Goal: Browse casually: Explore the website without a specific task or goal

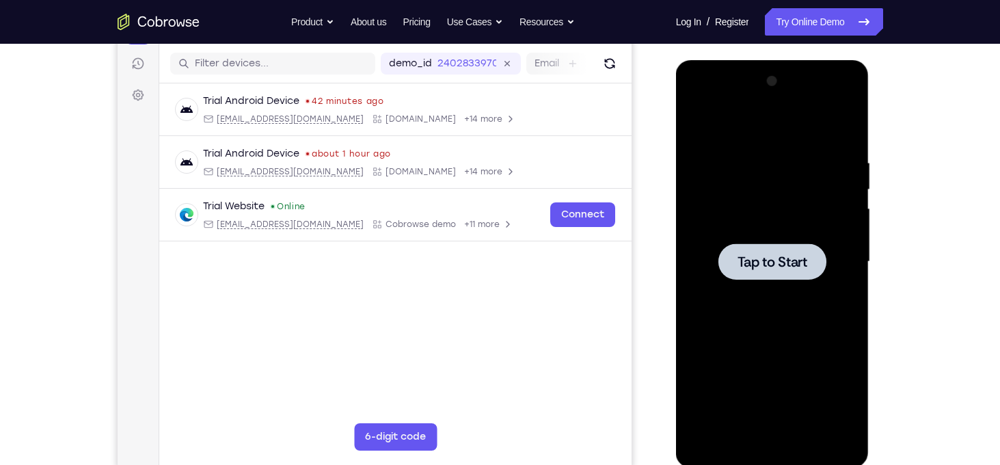
click at [810, 273] on div at bounding box center [772, 261] width 108 height 36
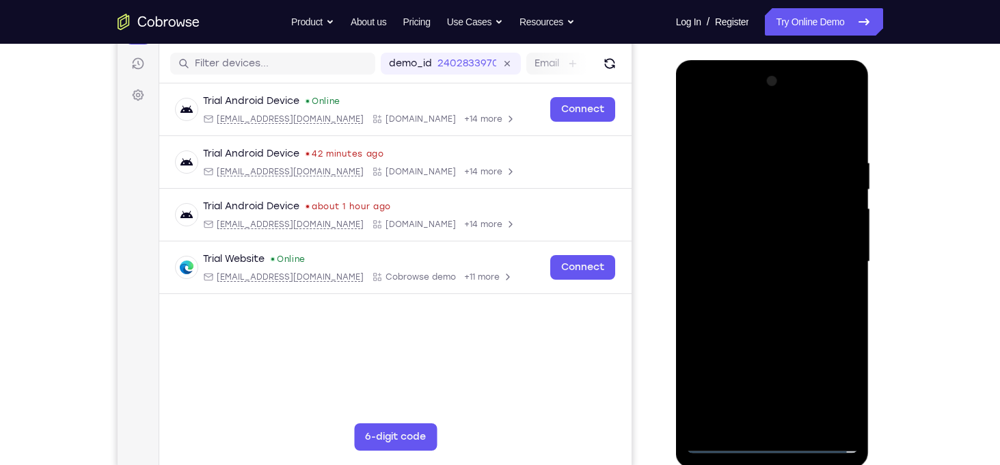
click at [773, 442] on div at bounding box center [772, 261] width 172 height 383
click at [834, 392] on div at bounding box center [772, 261] width 172 height 383
click at [709, 128] on div at bounding box center [772, 261] width 172 height 383
click at [830, 248] on div at bounding box center [772, 261] width 172 height 383
click at [763, 424] on div at bounding box center [772, 261] width 172 height 383
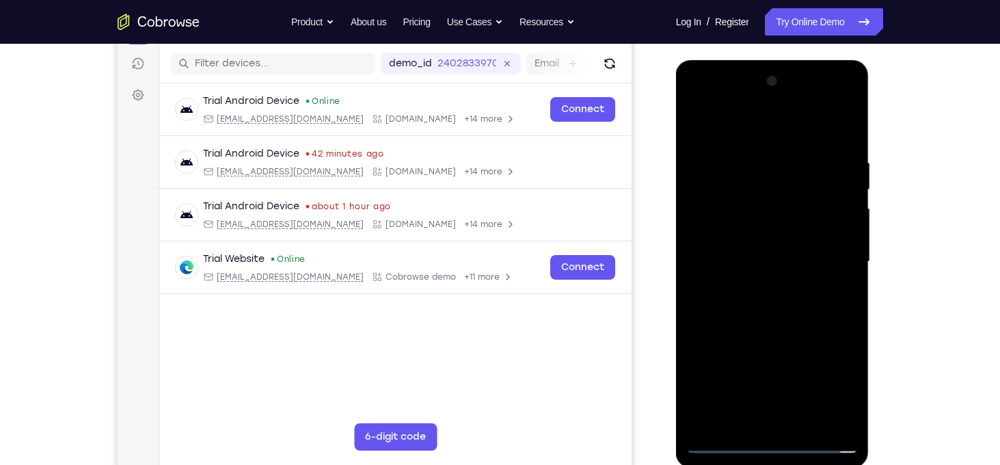
click at [772, 258] on div at bounding box center [772, 261] width 172 height 383
click at [741, 230] on div at bounding box center [772, 261] width 172 height 383
click at [771, 264] on div at bounding box center [772, 261] width 172 height 383
click at [798, 315] on div at bounding box center [772, 261] width 172 height 383
drag, startPoint x: 758, startPoint y: 137, endPoint x: 730, endPoint y: -23, distance: 162.3
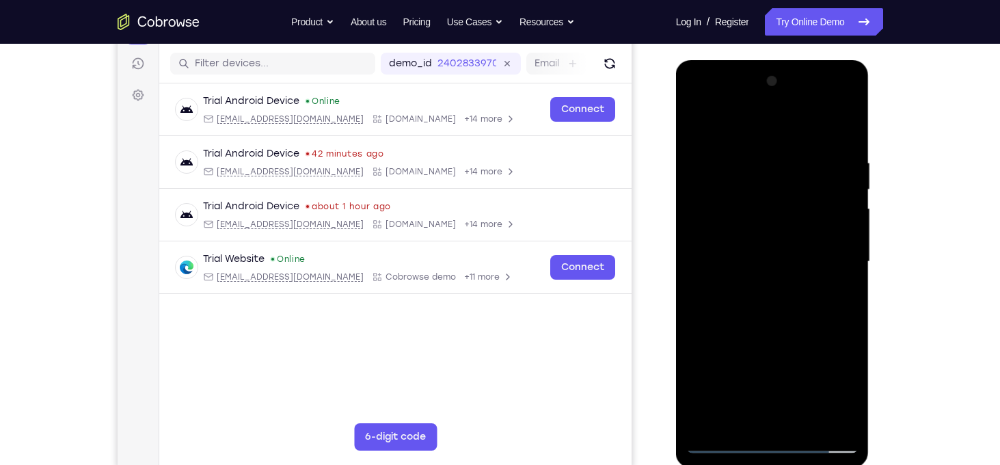
click at [730, 60] on html "Online web based iOS Simulators and Android Emulators. Run iPhone, iPad, Mobile…" at bounding box center [773, 265] width 195 height 410
click at [759, 161] on div at bounding box center [772, 261] width 172 height 383
click at [829, 420] on div at bounding box center [772, 261] width 172 height 383
click at [860, 272] on div at bounding box center [772, 263] width 193 height 407
click at [847, 283] on div at bounding box center [772, 261] width 172 height 383
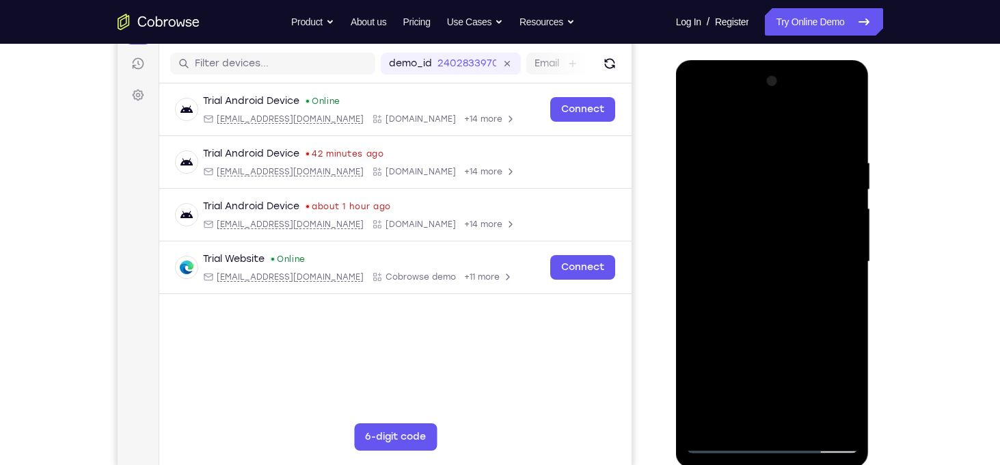
click at [844, 279] on div at bounding box center [772, 261] width 172 height 383
click at [837, 211] on div at bounding box center [772, 261] width 172 height 383
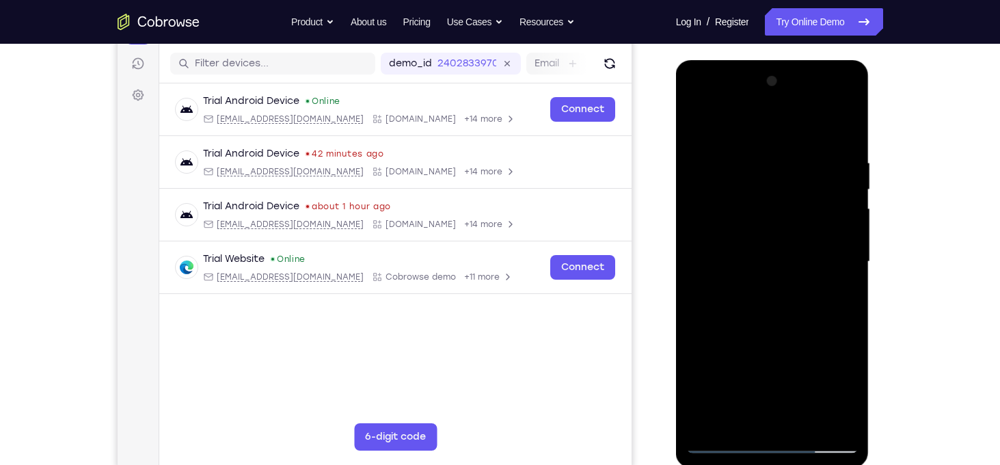
click at [837, 211] on div at bounding box center [772, 261] width 172 height 383
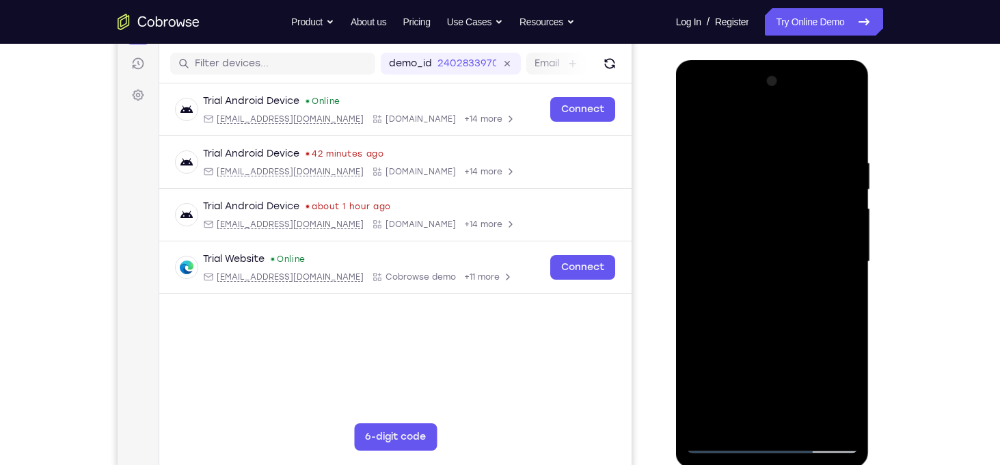
click at [837, 211] on div at bounding box center [772, 261] width 172 height 383
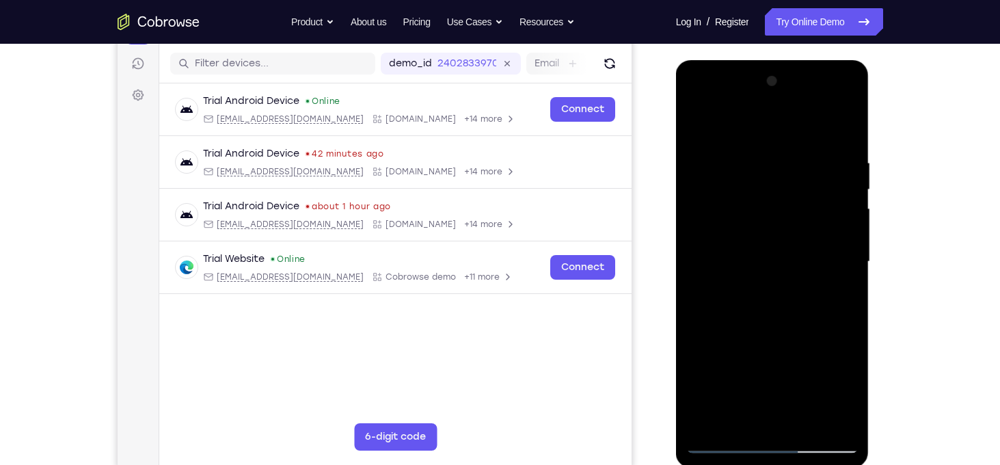
click at [846, 195] on div at bounding box center [772, 261] width 172 height 383
click at [851, 262] on div at bounding box center [772, 261] width 172 height 383
click at [814, 340] on div at bounding box center [772, 261] width 172 height 383
drag, startPoint x: 814, startPoint y: 340, endPoint x: 798, endPoint y: 129, distance: 211.0
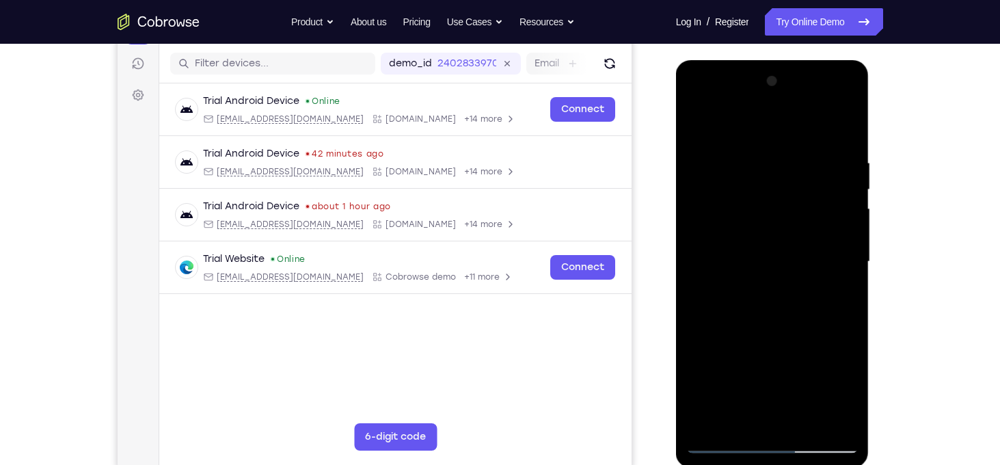
click at [798, 129] on div at bounding box center [772, 261] width 172 height 383
drag, startPoint x: 806, startPoint y: 317, endPoint x: 787, endPoint y: 95, distance: 222.9
click at [787, 95] on div at bounding box center [772, 261] width 172 height 383
drag, startPoint x: 793, startPoint y: 347, endPoint x: 758, endPoint y: 150, distance: 199.8
click at [758, 150] on div at bounding box center [772, 261] width 172 height 383
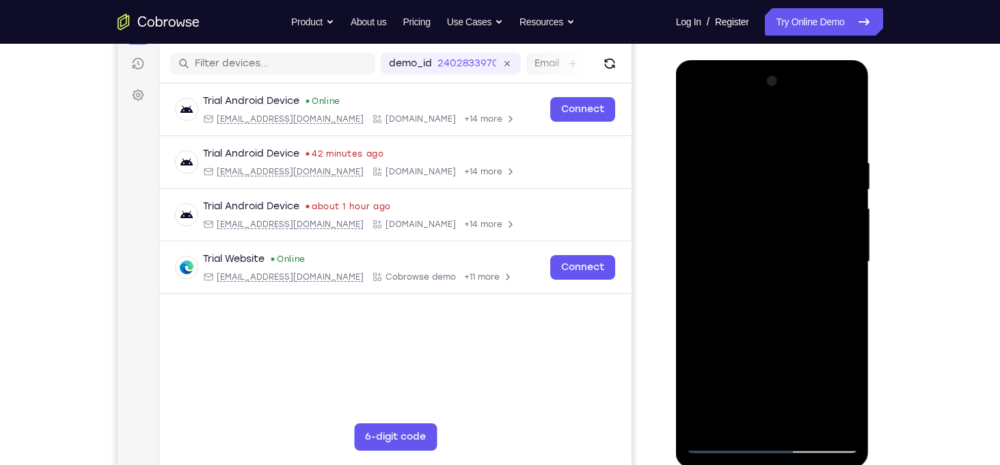
click at [765, 265] on div at bounding box center [772, 261] width 172 height 383
drag, startPoint x: 815, startPoint y: 355, endPoint x: 796, endPoint y: 139, distance: 216.1
click at [796, 139] on div at bounding box center [772, 261] width 172 height 383
drag, startPoint x: 814, startPoint y: 320, endPoint x: 798, endPoint y: 46, distance: 273.8
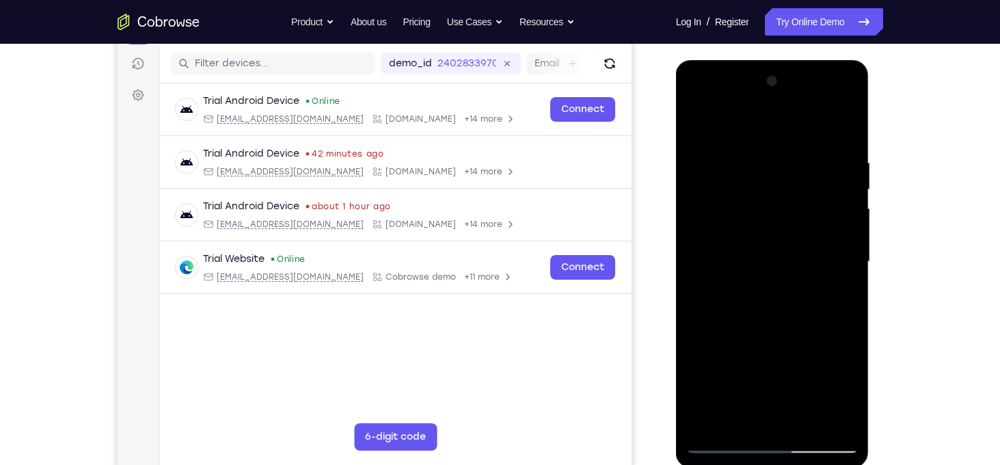
click at [798, 60] on html "Online web based iOS Simulators and Android Emulators. Run iPhone, iPad, Mobile…" at bounding box center [773, 265] width 195 height 410
drag, startPoint x: 798, startPoint y: 320, endPoint x: 798, endPoint y: 216, distance: 103.9
click at [798, 216] on div at bounding box center [772, 261] width 172 height 383
click at [698, 366] on div at bounding box center [772, 261] width 172 height 383
click at [804, 425] on div at bounding box center [772, 261] width 172 height 383
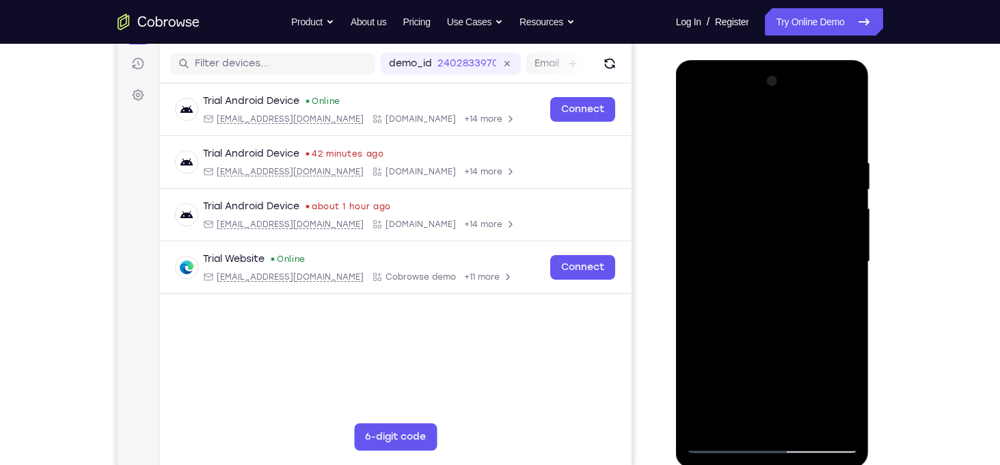
click at [795, 335] on div at bounding box center [772, 261] width 172 height 383
click at [745, 219] on div at bounding box center [772, 261] width 172 height 383
click at [754, 307] on div at bounding box center [772, 261] width 172 height 383
click at [849, 361] on div at bounding box center [772, 261] width 172 height 383
drag, startPoint x: 804, startPoint y: 373, endPoint x: 784, endPoint y: 242, distance: 132.6
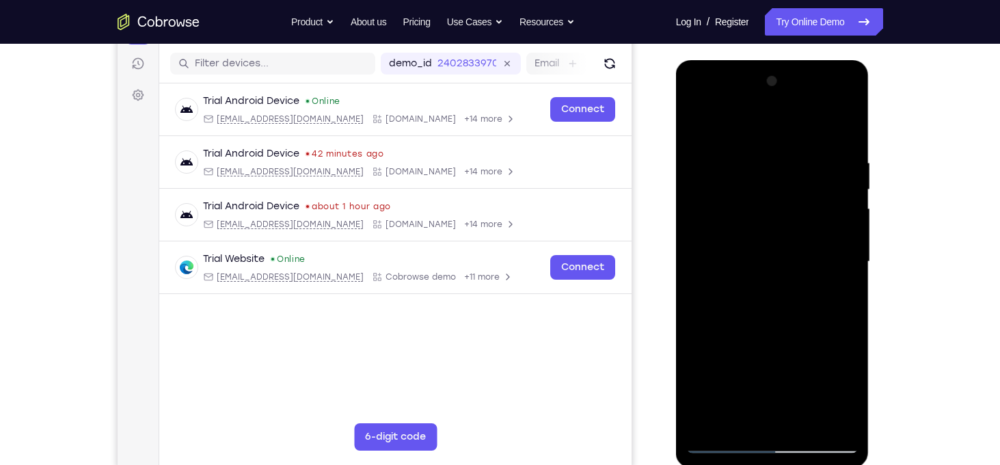
click at [784, 242] on div at bounding box center [772, 261] width 172 height 383
drag, startPoint x: 790, startPoint y: 316, endPoint x: 793, endPoint y: 424, distance: 108.0
click at [793, 424] on div at bounding box center [772, 261] width 172 height 383
click at [699, 125] on div at bounding box center [772, 261] width 172 height 383
click at [810, 424] on div at bounding box center [772, 261] width 172 height 383
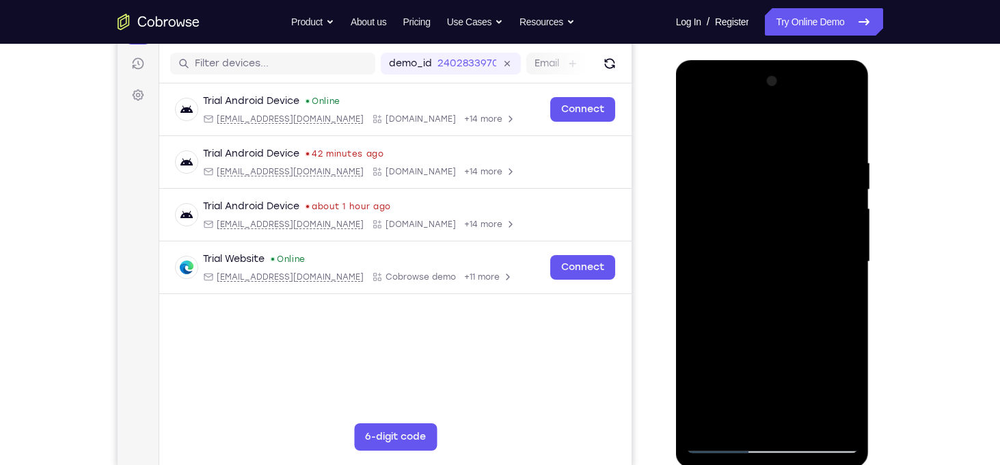
click at [773, 227] on div at bounding box center [772, 261] width 172 height 383
click at [746, 418] on div at bounding box center [772, 261] width 172 height 383
click at [840, 394] on div at bounding box center [772, 261] width 172 height 383
click at [700, 133] on div at bounding box center [772, 261] width 172 height 383
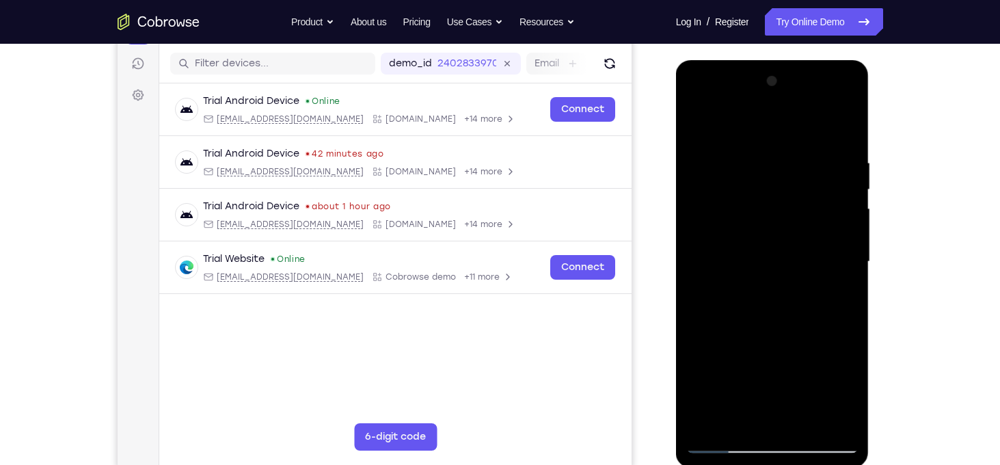
click at [696, 123] on div at bounding box center [772, 261] width 172 height 383
click at [752, 146] on div at bounding box center [772, 261] width 172 height 383
click at [838, 194] on div at bounding box center [772, 261] width 172 height 383
drag, startPoint x: 821, startPoint y: 292, endPoint x: 777, endPoint y: 141, distance: 157.2
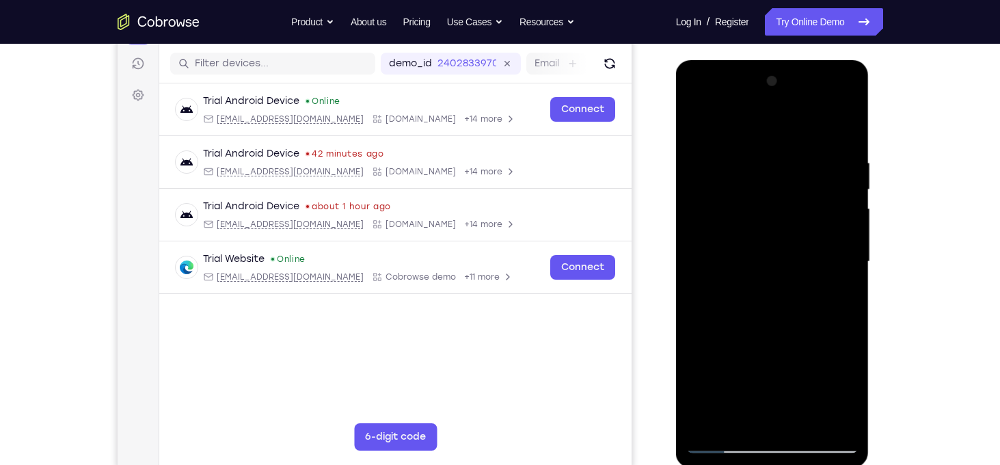
click at [777, 141] on div at bounding box center [772, 261] width 172 height 383
drag, startPoint x: 774, startPoint y: 344, endPoint x: 754, endPoint y: 200, distance: 145.5
click at [754, 200] on div at bounding box center [772, 261] width 172 height 383
drag, startPoint x: 801, startPoint y: 333, endPoint x: 806, endPoint y: 64, distance: 269.2
click at [806, 64] on div at bounding box center [772, 263] width 193 height 407
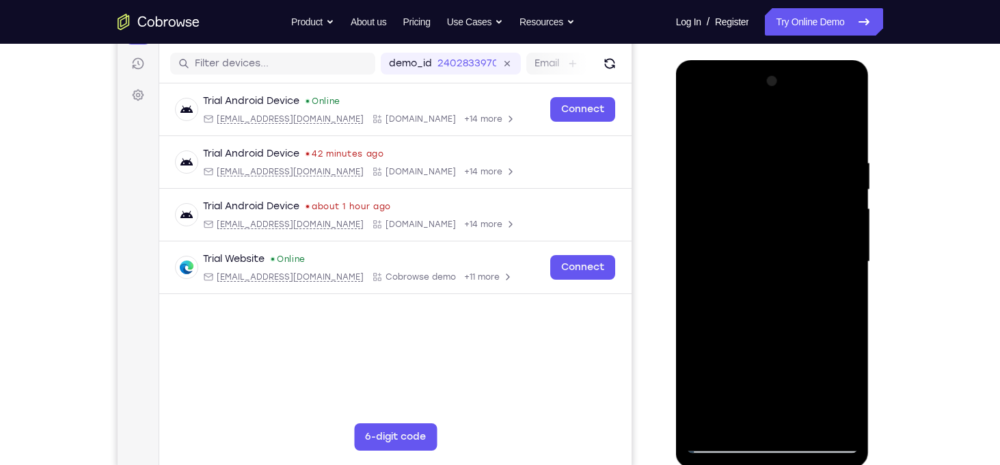
click at [713, 425] on div at bounding box center [772, 261] width 172 height 383
drag, startPoint x: 771, startPoint y: 223, endPoint x: 804, endPoint y: 476, distance: 254.9
click at [804, 464] on html "Online web based iOS Simulators and Android Emulators. Run iPhone, iPad, Mobile…" at bounding box center [773, 265] width 195 height 410
click at [758, 145] on div at bounding box center [772, 261] width 172 height 383
click at [838, 241] on div at bounding box center [772, 261] width 172 height 383
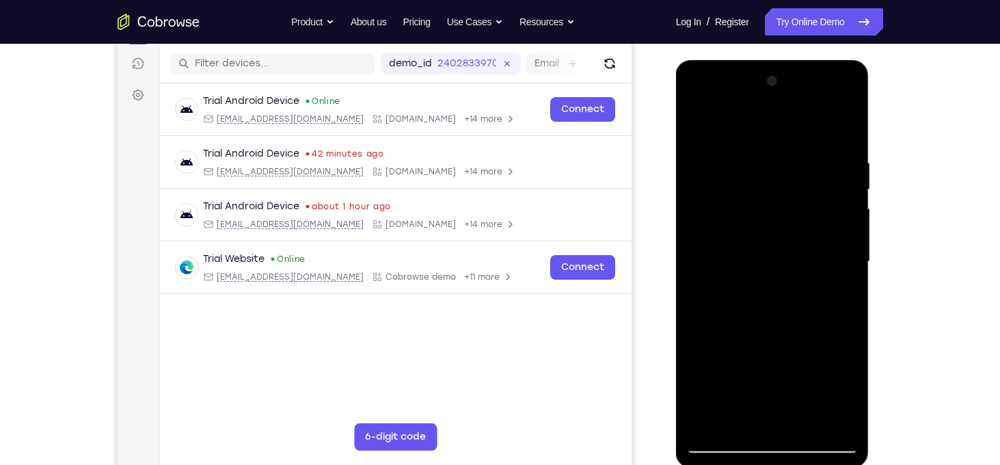
drag, startPoint x: 802, startPoint y: 314, endPoint x: 786, endPoint y: 203, distance: 111.8
click at [786, 203] on div at bounding box center [772, 261] width 172 height 383
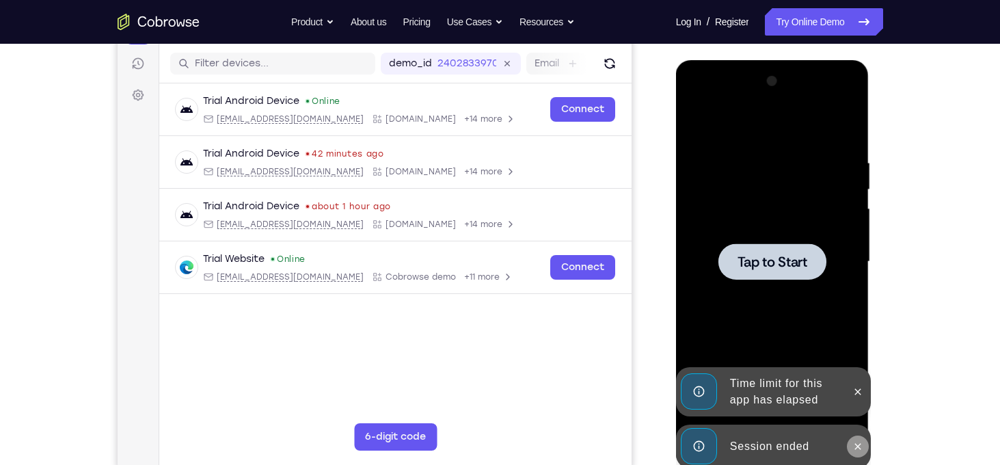
click at [864, 451] on button at bounding box center [858, 446] width 22 height 22
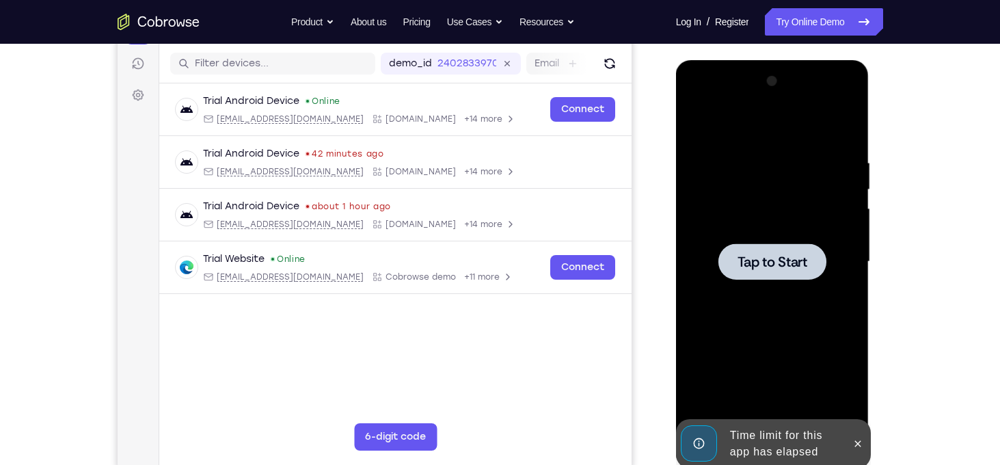
click at [859, 445] on icon at bounding box center [858, 443] width 6 height 6
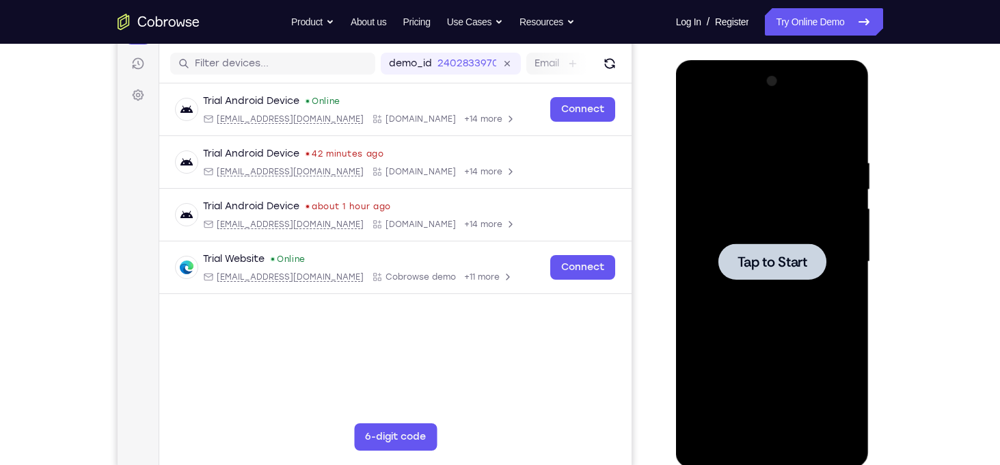
click at [786, 264] on span "Tap to Start" at bounding box center [772, 262] width 70 height 14
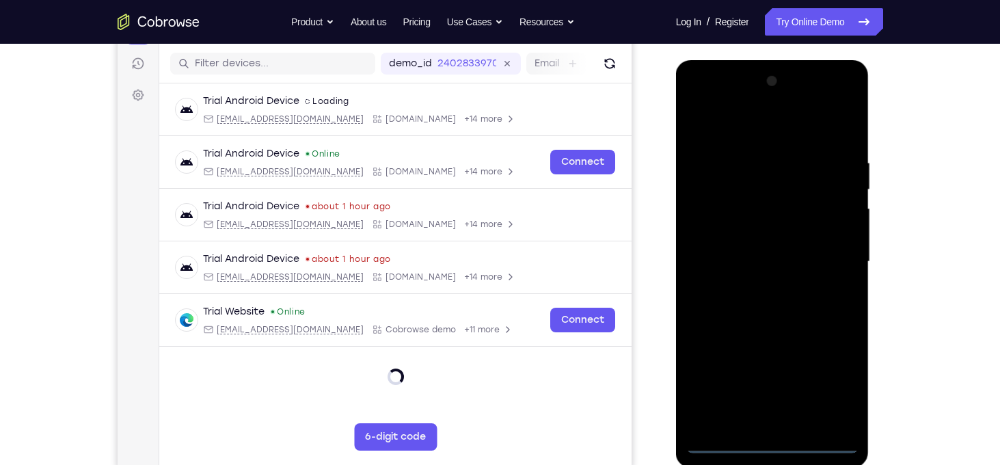
click at [774, 443] on div at bounding box center [772, 261] width 172 height 383
click at [837, 379] on div at bounding box center [772, 261] width 172 height 383
click at [717, 131] on div at bounding box center [772, 261] width 172 height 383
click at [829, 262] on div at bounding box center [772, 261] width 172 height 383
click at [760, 288] on div at bounding box center [772, 261] width 172 height 383
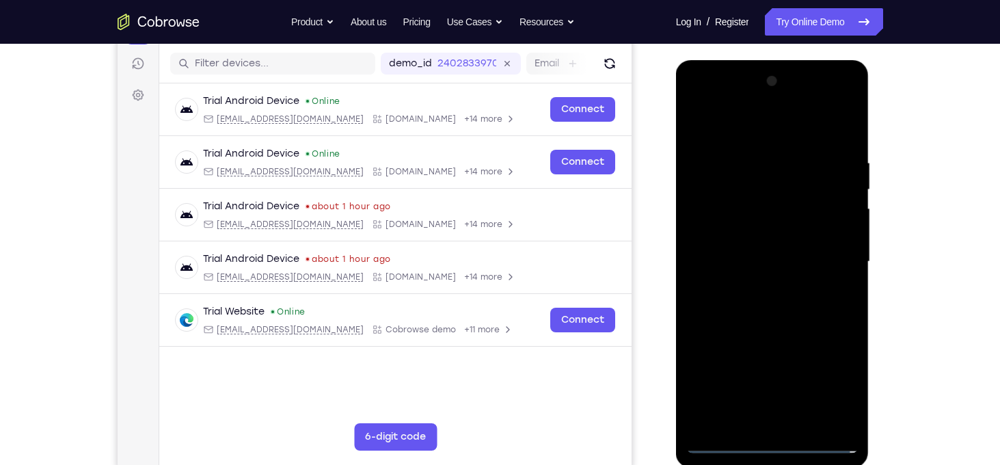
click at [752, 245] on div at bounding box center [772, 261] width 172 height 383
click at [743, 234] on div at bounding box center [772, 261] width 172 height 383
click at [777, 258] on div at bounding box center [772, 261] width 172 height 383
click at [777, 323] on div at bounding box center [772, 261] width 172 height 383
drag, startPoint x: 791, startPoint y: 361, endPoint x: 786, endPoint y: 228, distance: 133.3
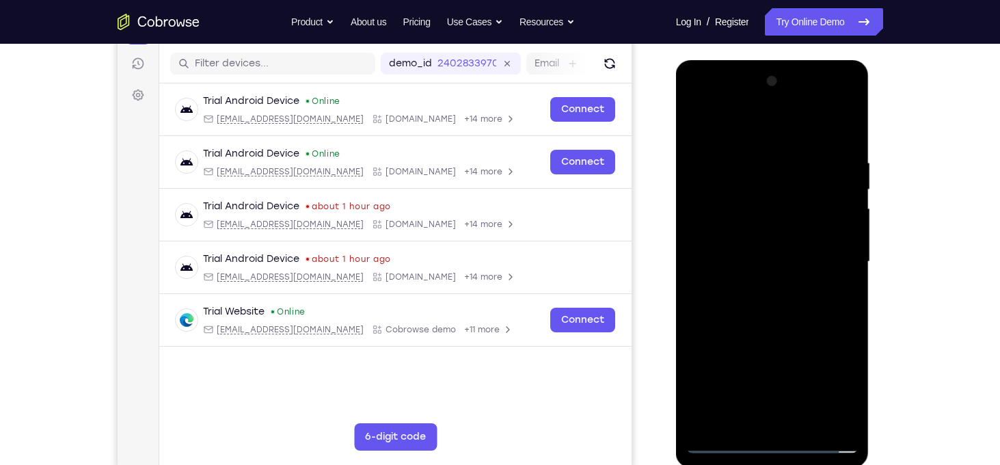
click at [786, 228] on div at bounding box center [772, 261] width 172 height 383
click at [700, 303] on div at bounding box center [772, 261] width 172 height 383
drag, startPoint x: 832, startPoint y: 363, endPoint x: 806, endPoint y: 145, distance: 220.2
click at [806, 145] on div at bounding box center [772, 261] width 172 height 383
drag, startPoint x: 803, startPoint y: 333, endPoint x: 782, endPoint y: 137, distance: 197.2
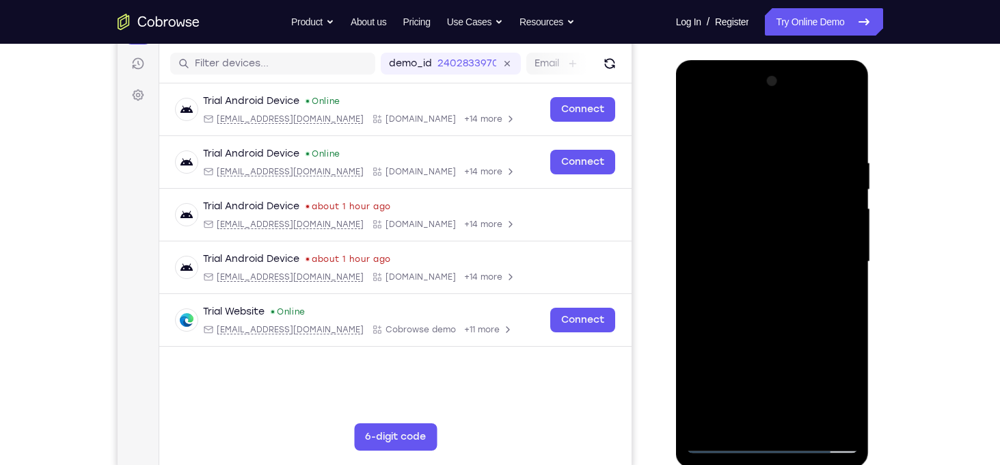
click at [782, 137] on div at bounding box center [772, 261] width 172 height 383
drag, startPoint x: 799, startPoint y: 325, endPoint x: 784, endPoint y: 180, distance: 145.6
click at [784, 180] on div at bounding box center [772, 261] width 172 height 383
click at [778, 286] on div at bounding box center [772, 261] width 172 height 383
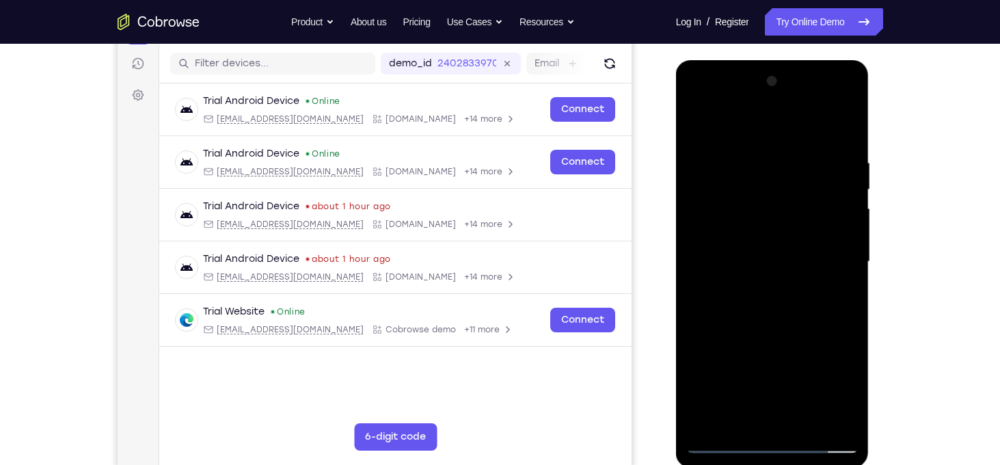
click at [849, 258] on div at bounding box center [772, 261] width 172 height 383
drag, startPoint x: 780, startPoint y: 212, endPoint x: 809, endPoint y: 427, distance: 217.2
click at [809, 427] on div at bounding box center [772, 261] width 172 height 383
drag, startPoint x: 814, startPoint y: 165, endPoint x: 785, endPoint y: 499, distance: 335.4
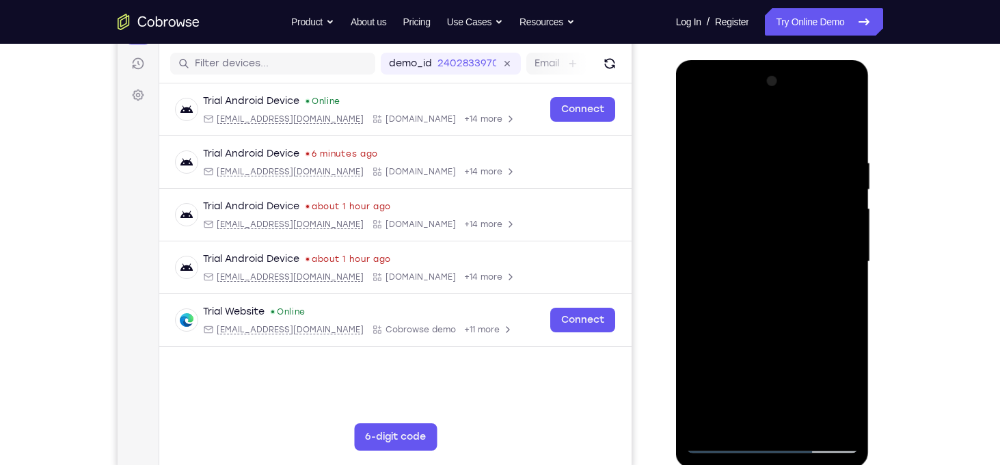
click at [785, 464] on html "Online web based iOS Simulators and Android Emulators. Run iPhone, iPad, Mobile…" at bounding box center [773, 265] width 195 height 410
drag, startPoint x: 777, startPoint y: 203, endPoint x: 802, endPoint y: 499, distance: 297.6
click at [802, 464] on html "Online web based iOS Simulators and Android Emulators. Run iPhone, iPad, Mobile…" at bounding box center [773, 265] width 195 height 410
drag, startPoint x: 799, startPoint y: 306, endPoint x: 801, endPoint y: 205, distance: 101.1
click at [801, 205] on div at bounding box center [772, 261] width 172 height 383
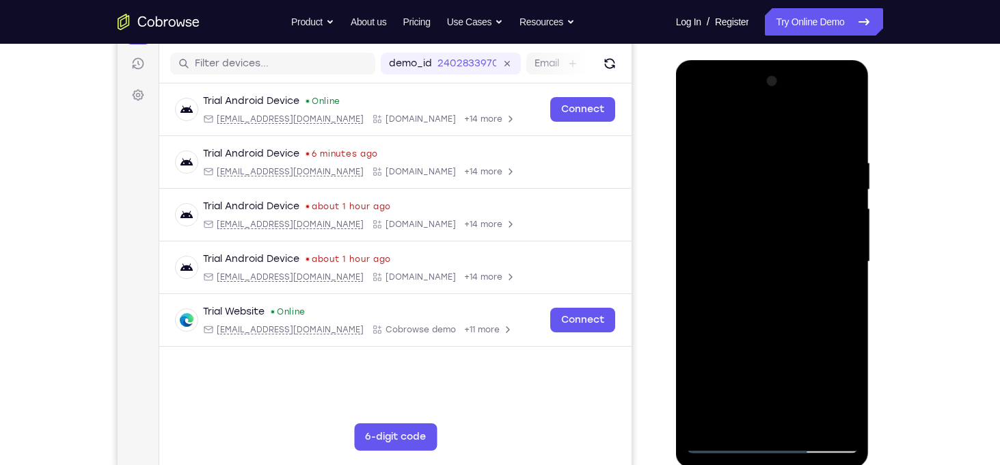
click at [856, 404] on div at bounding box center [772, 261] width 172 height 383
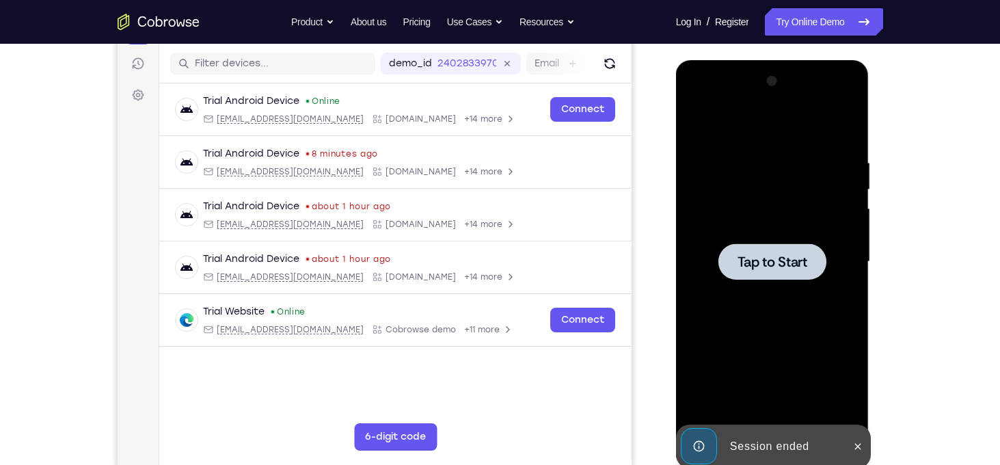
click at [764, 248] on div at bounding box center [772, 261] width 108 height 36
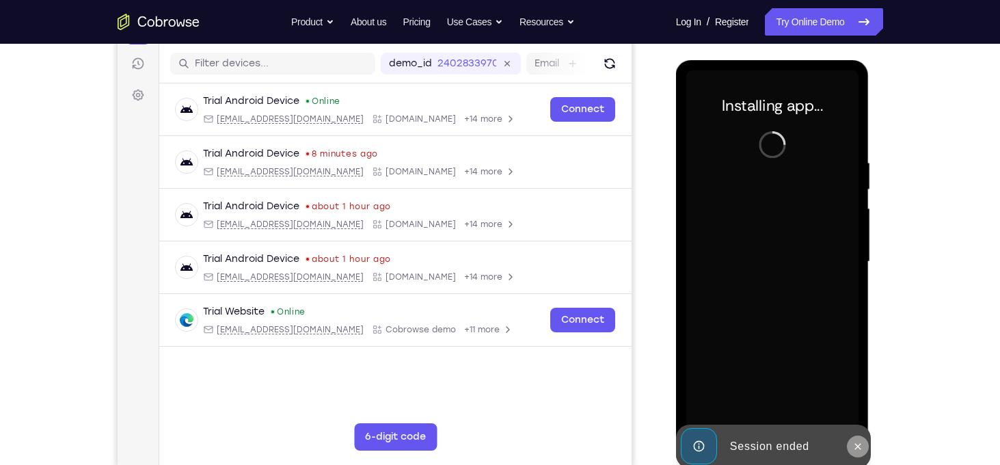
click at [853, 447] on icon at bounding box center [857, 446] width 11 height 11
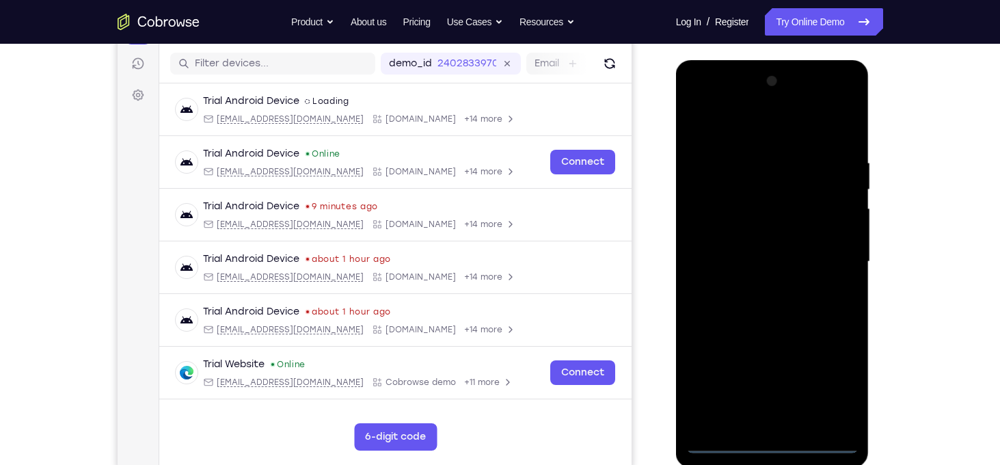
click at [775, 443] on div at bounding box center [772, 261] width 172 height 383
click at [834, 380] on div at bounding box center [772, 261] width 172 height 383
click at [711, 128] on div at bounding box center [772, 261] width 172 height 383
click at [711, 130] on div at bounding box center [772, 261] width 172 height 383
click at [827, 252] on div at bounding box center [772, 261] width 172 height 383
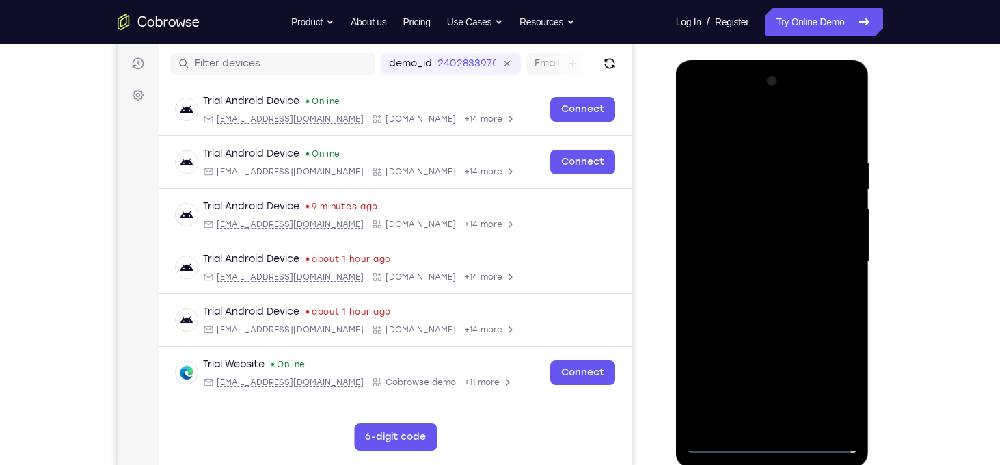
click at [763, 286] on div at bounding box center [772, 261] width 172 height 383
click at [760, 251] on div at bounding box center [772, 261] width 172 height 383
click at [751, 237] on div at bounding box center [772, 261] width 172 height 383
click at [777, 266] on div at bounding box center [772, 261] width 172 height 383
click at [788, 318] on div at bounding box center [772, 261] width 172 height 383
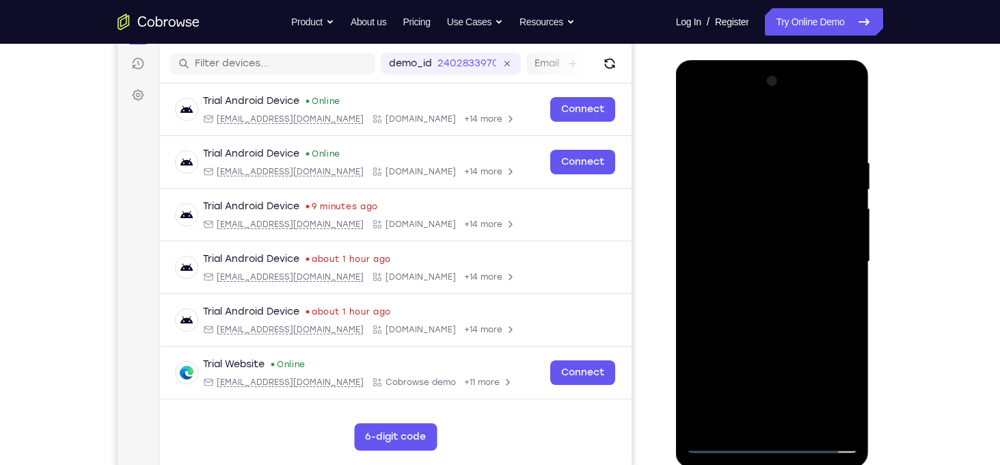
drag, startPoint x: 790, startPoint y: 135, endPoint x: 781, endPoint y: -4, distance: 139.7
click at [781, 60] on html "Online web based iOS Simulators and Android Emulators. Run iPhone, iPad, Mobile…" at bounding box center [773, 265] width 195 height 410
click at [792, 298] on div at bounding box center [772, 261] width 172 height 383
drag, startPoint x: 792, startPoint y: 298, endPoint x: 788, endPoint y: 153, distance: 144.9
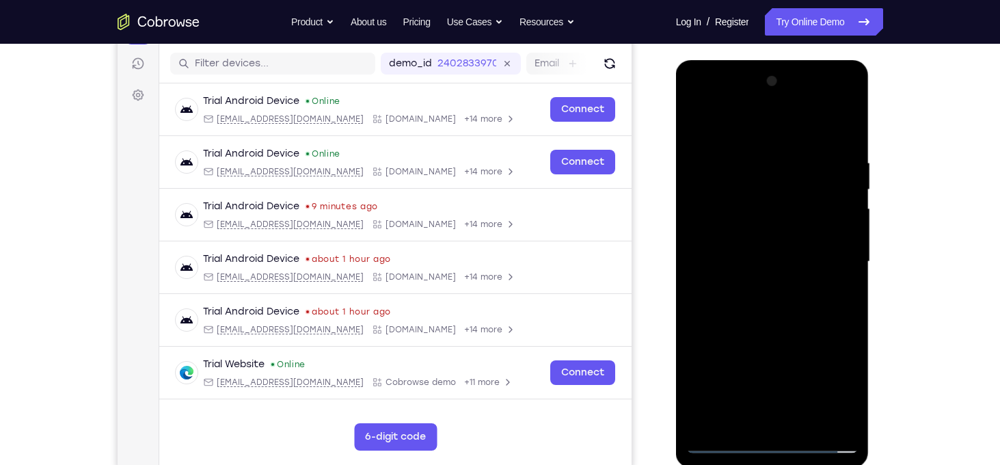
click at [788, 153] on div at bounding box center [772, 261] width 172 height 383
click at [698, 292] on div at bounding box center [772, 261] width 172 height 383
drag, startPoint x: 796, startPoint y: 297, endPoint x: 780, endPoint y: 499, distance: 203.6
click at [780, 464] on html "Online web based iOS Simulators and Android Emulators. Run iPhone, iPad, Mobile…" at bounding box center [773, 265] width 195 height 410
click at [754, 148] on div at bounding box center [772, 261] width 172 height 383
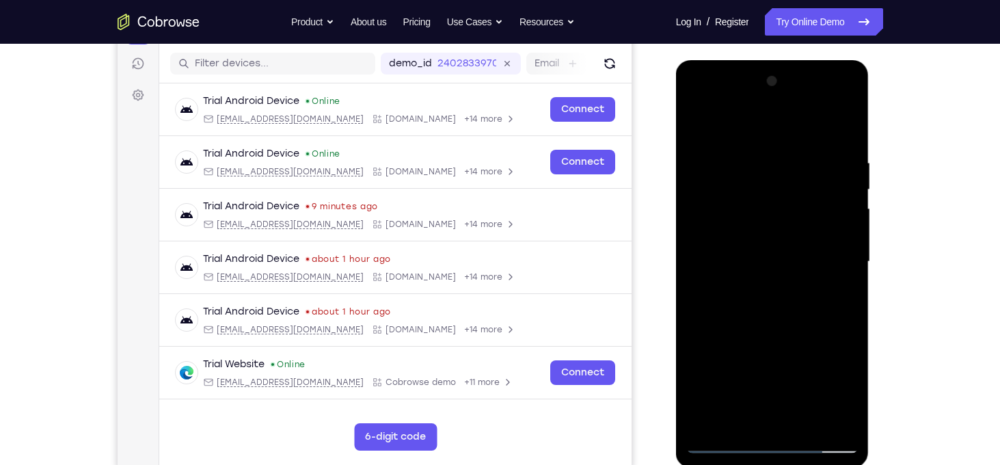
click at [845, 212] on div at bounding box center [772, 261] width 172 height 383
click at [850, 224] on div at bounding box center [772, 261] width 172 height 383
click at [840, 224] on div at bounding box center [772, 261] width 172 height 383
drag, startPoint x: 797, startPoint y: 284, endPoint x: 795, endPoint y: 102, distance: 182.4
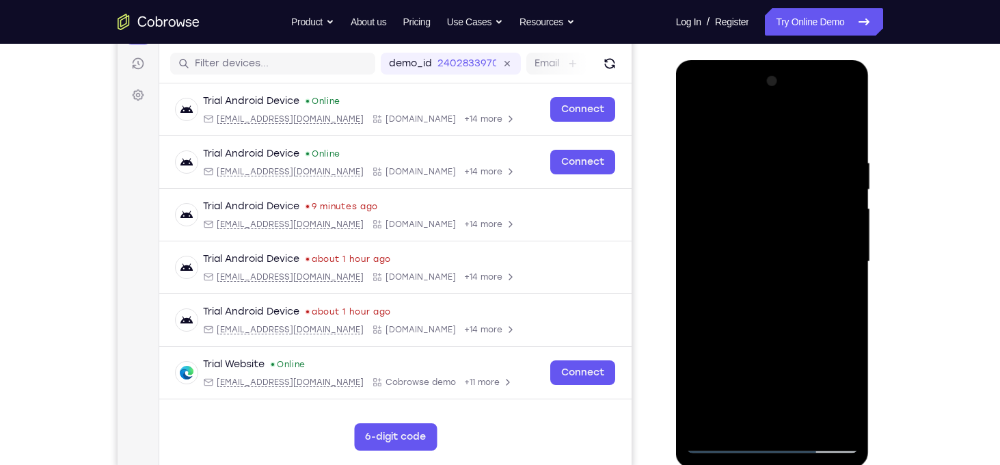
click at [795, 102] on div at bounding box center [772, 261] width 172 height 383
drag, startPoint x: 799, startPoint y: 348, endPoint x: 793, endPoint y: 156, distance: 192.8
click at [793, 156] on div at bounding box center [772, 261] width 172 height 383
drag, startPoint x: 794, startPoint y: 353, endPoint x: 801, endPoint y: 161, distance: 191.4
click at [801, 161] on div at bounding box center [772, 261] width 172 height 383
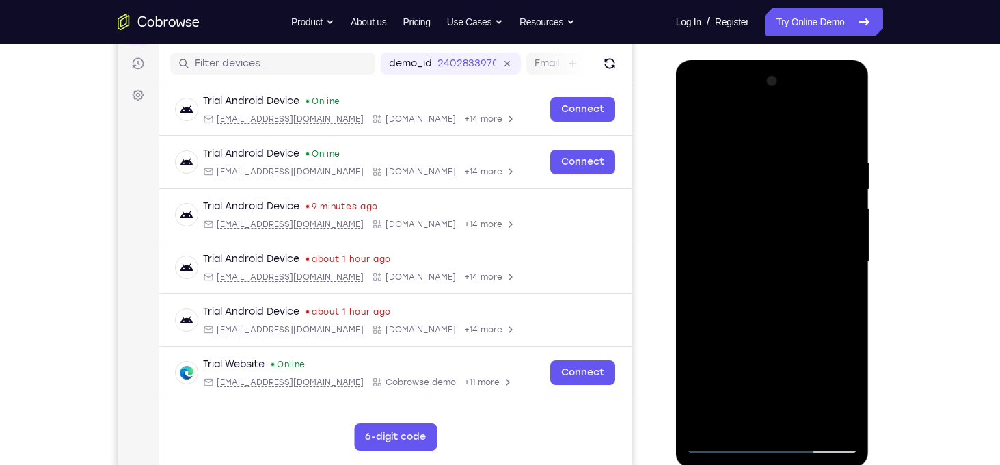
drag, startPoint x: 810, startPoint y: 322, endPoint x: 809, endPoint y: 140, distance: 181.7
click at [809, 140] on div at bounding box center [772, 261] width 172 height 383
drag, startPoint x: 799, startPoint y: 232, endPoint x: 782, endPoint y: 337, distance: 106.7
click at [782, 337] on div at bounding box center [772, 261] width 172 height 383
drag, startPoint x: 791, startPoint y: 290, endPoint x: 795, endPoint y: 191, distance: 99.9
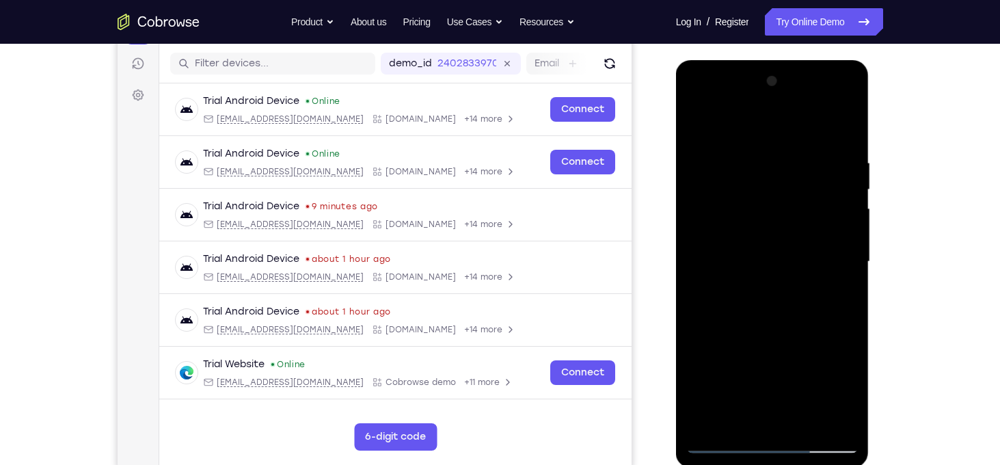
click at [795, 191] on div at bounding box center [772, 261] width 172 height 383
click at [698, 327] on div at bounding box center [772, 261] width 172 height 383
click at [714, 355] on div at bounding box center [772, 261] width 172 height 383
drag, startPoint x: 822, startPoint y: 336, endPoint x: 823, endPoint y: 455, distance: 118.9
click at [823, 455] on div at bounding box center [772, 263] width 193 height 407
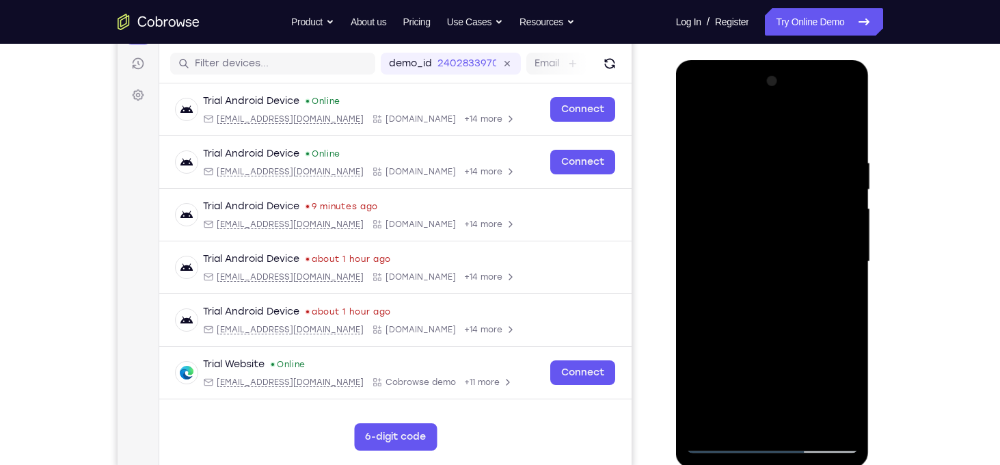
drag, startPoint x: 810, startPoint y: 254, endPoint x: 810, endPoint y: 74, distance: 180.4
click at [810, 74] on div at bounding box center [772, 261] width 172 height 383
drag, startPoint x: 801, startPoint y: 347, endPoint x: 795, endPoint y: 189, distance: 158.7
click at [795, 189] on div at bounding box center [772, 261] width 172 height 383
drag, startPoint x: 799, startPoint y: 329, endPoint x: 795, endPoint y: 252, distance: 77.3
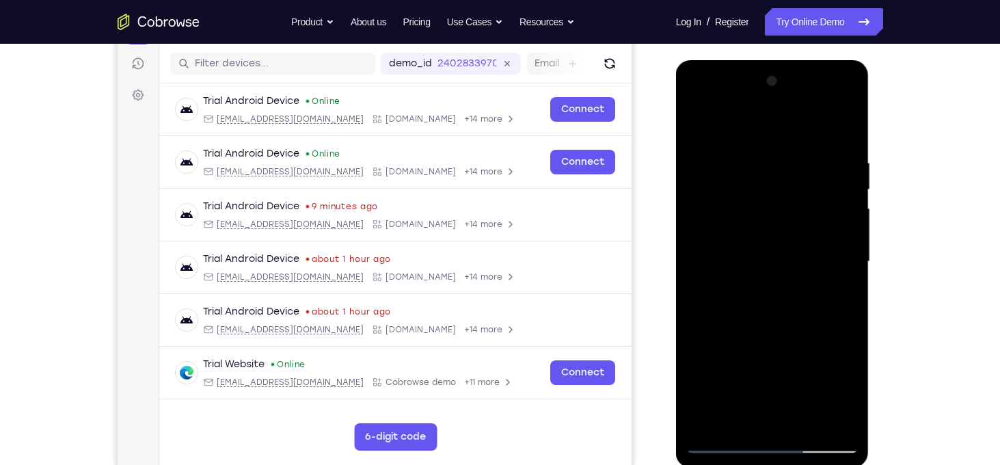
click at [795, 252] on div at bounding box center [772, 261] width 172 height 383
click at [853, 227] on div at bounding box center [772, 261] width 172 height 383
click at [695, 238] on div at bounding box center [772, 261] width 172 height 383
click at [849, 226] on div at bounding box center [772, 261] width 172 height 383
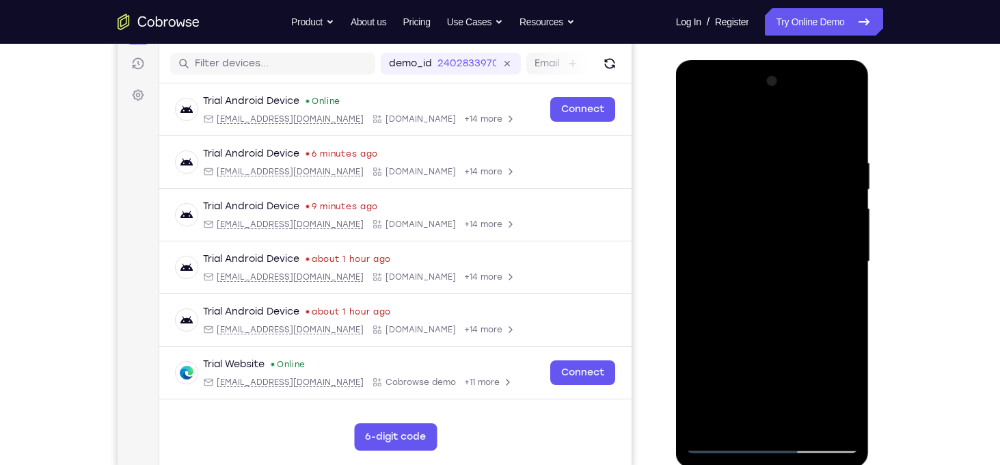
click at [849, 226] on div at bounding box center [772, 261] width 172 height 383
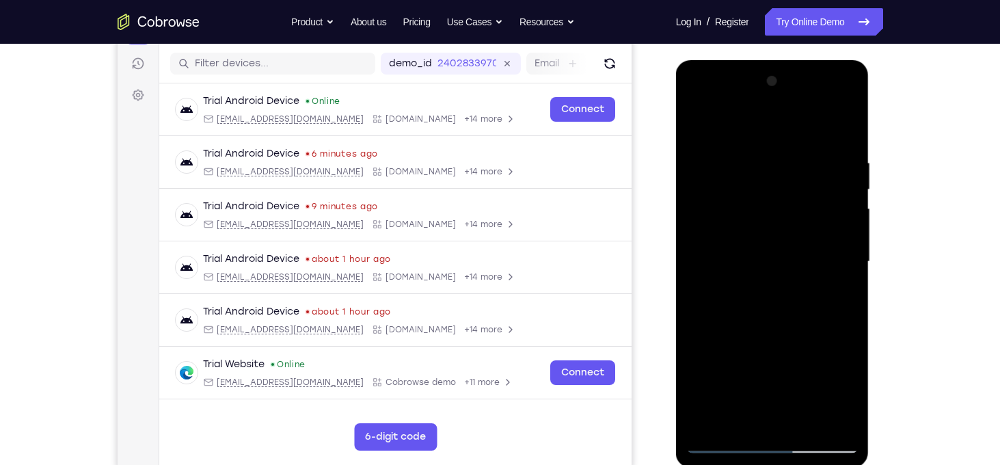
click at [849, 226] on div at bounding box center [772, 261] width 172 height 383
click at [700, 345] on div at bounding box center [772, 261] width 172 height 383
drag, startPoint x: 755, startPoint y: 357, endPoint x: 763, endPoint y: 158, distance: 199.7
click at [763, 158] on div at bounding box center [772, 261] width 172 height 383
drag, startPoint x: 832, startPoint y: 295, endPoint x: 815, endPoint y: 147, distance: 149.2
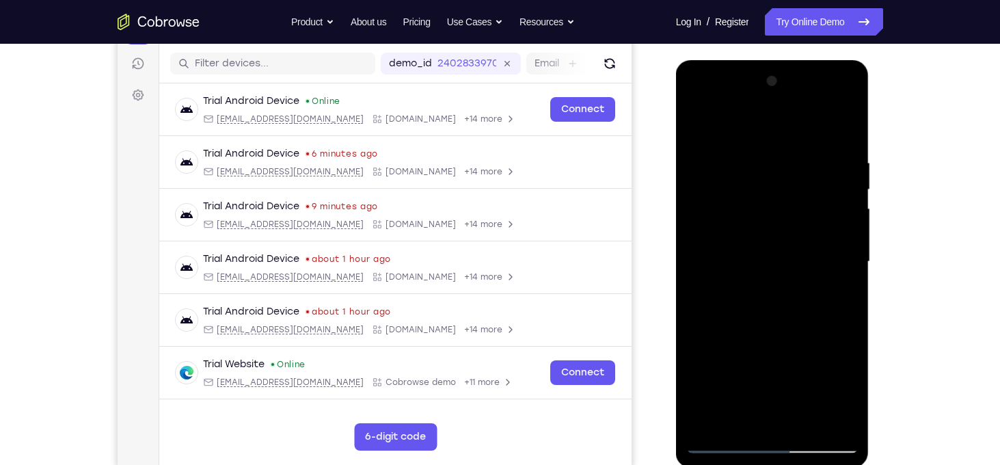
click at [815, 147] on div at bounding box center [772, 261] width 172 height 383
drag, startPoint x: 793, startPoint y: 309, endPoint x: 773, endPoint y: 160, distance: 150.2
click at [773, 160] on div at bounding box center [772, 261] width 172 height 383
drag, startPoint x: 816, startPoint y: 354, endPoint x: 815, endPoint y: 205, distance: 148.9
click at [815, 205] on div at bounding box center [772, 261] width 172 height 383
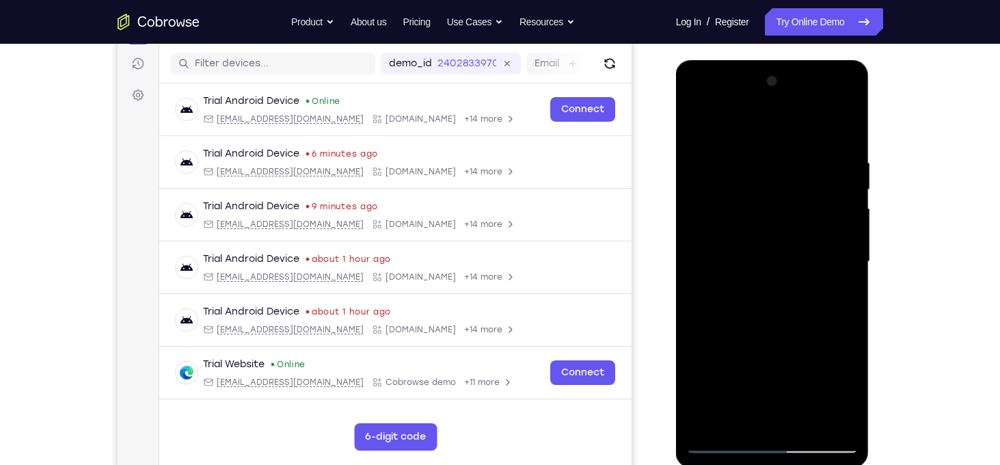
click at [695, 352] on div at bounding box center [772, 261] width 172 height 383
click at [848, 235] on div at bounding box center [772, 261] width 172 height 383
drag, startPoint x: 803, startPoint y: 308, endPoint x: 806, endPoint y: 326, distance: 18.1
click at [806, 326] on div at bounding box center [772, 261] width 172 height 383
click at [845, 258] on div at bounding box center [772, 261] width 172 height 383
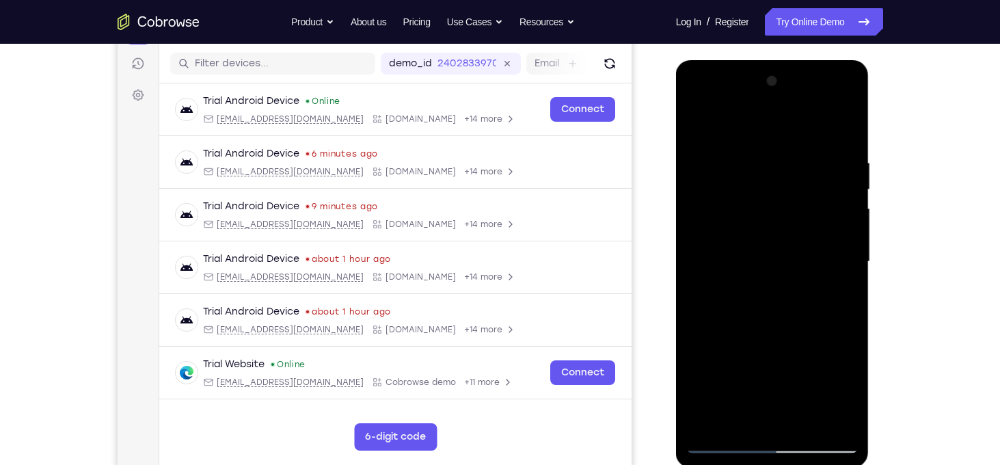
click at [845, 258] on div at bounding box center [772, 261] width 172 height 383
drag, startPoint x: 818, startPoint y: 383, endPoint x: 809, endPoint y: 159, distance: 223.6
click at [809, 159] on div at bounding box center [772, 261] width 172 height 383
drag, startPoint x: 841, startPoint y: 314, endPoint x: 815, endPoint y: 159, distance: 156.6
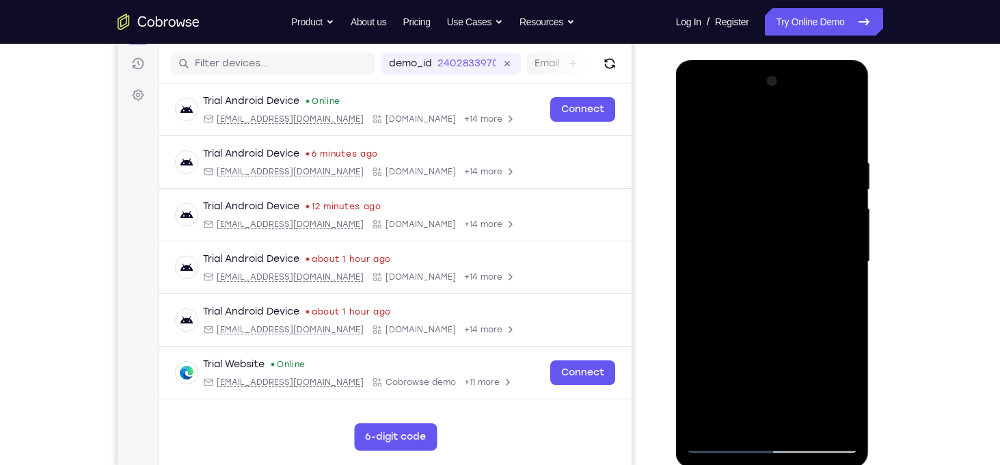
click at [815, 159] on div at bounding box center [772, 261] width 172 height 383
click at [846, 217] on div at bounding box center [772, 261] width 172 height 383
drag, startPoint x: 831, startPoint y: 349, endPoint x: 824, endPoint y: 138, distance: 211.2
click at [824, 138] on div at bounding box center [772, 261] width 172 height 383
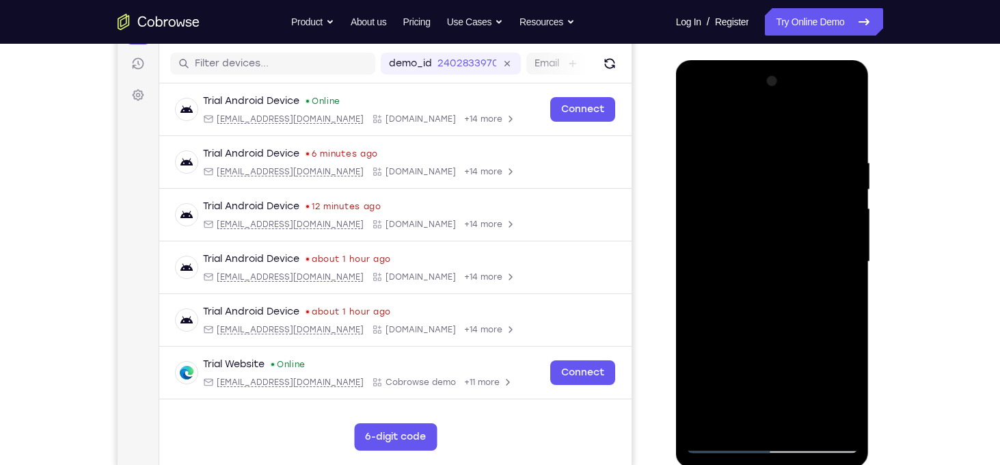
drag, startPoint x: 826, startPoint y: 310, endPoint x: 819, endPoint y: 169, distance: 140.9
click at [819, 169] on div at bounding box center [772, 261] width 172 height 383
drag, startPoint x: 821, startPoint y: 246, endPoint x: 819, endPoint y: 162, distance: 84.1
click at [819, 162] on div at bounding box center [772, 261] width 172 height 383
click at [696, 210] on div at bounding box center [772, 261] width 172 height 383
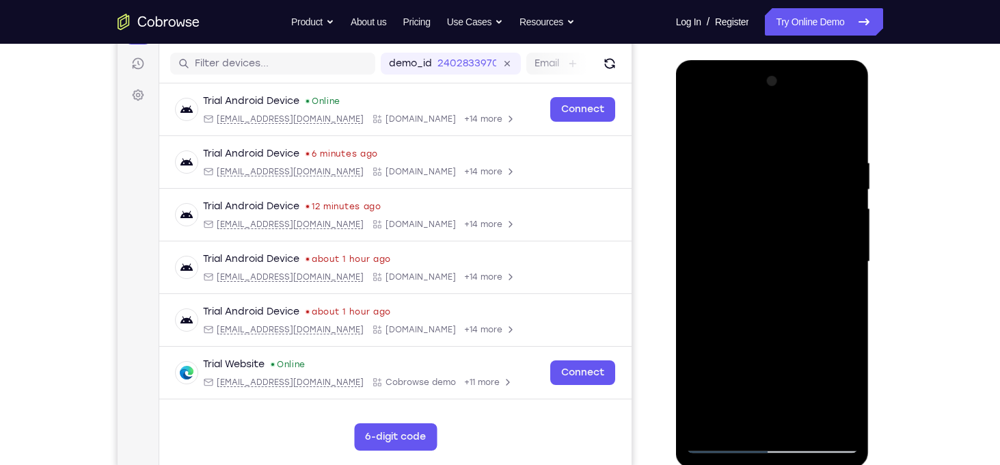
drag, startPoint x: 805, startPoint y: 281, endPoint x: 790, endPoint y: 104, distance: 177.6
click at [790, 104] on div at bounding box center [772, 261] width 172 height 383
click at [847, 124] on div at bounding box center [772, 261] width 172 height 383
click at [835, 428] on div at bounding box center [772, 261] width 172 height 383
drag, startPoint x: 776, startPoint y: 169, endPoint x: 782, endPoint y: 265, distance: 96.5
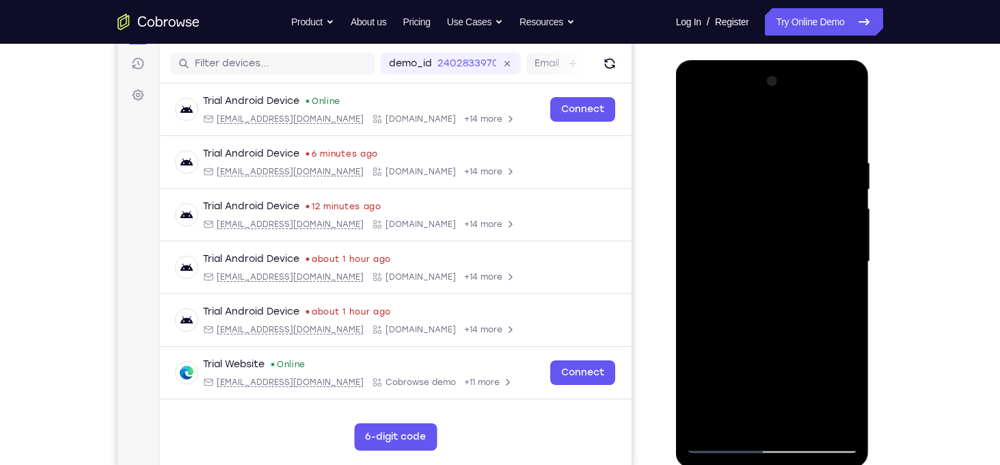
click at [782, 265] on div at bounding box center [772, 261] width 172 height 383
click at [707, 425] on div at bounding box center [772, 261] width 172 height 383
drag, startPoint x: 791, startPoint y: 184, endPoint x: 800, endPoint y: 400, distance: 216.1
click at [800, 400] on div at bounding box center [772, 261] width 172 height 383
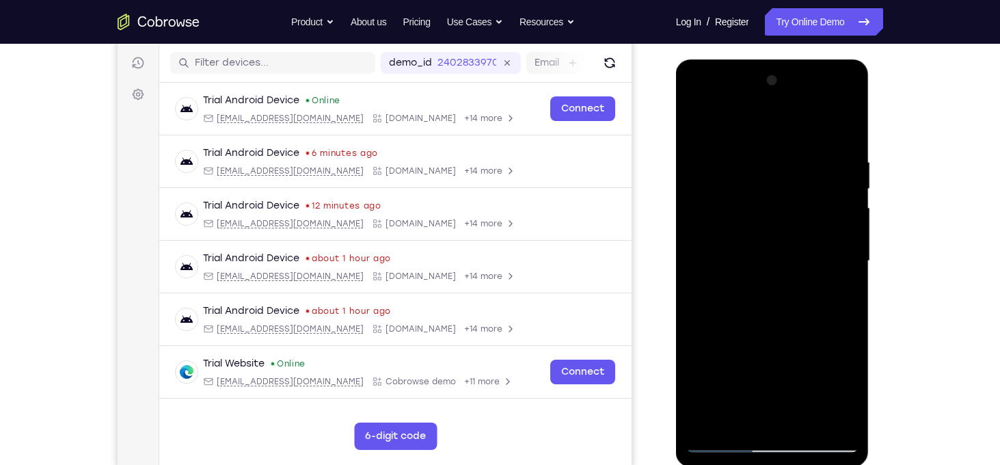
click at [754, 158] on div at bounding box center [772, 261] width 172 height 383
click at [847, 166] on div at bounding box center [772, 261] width 172 height 383
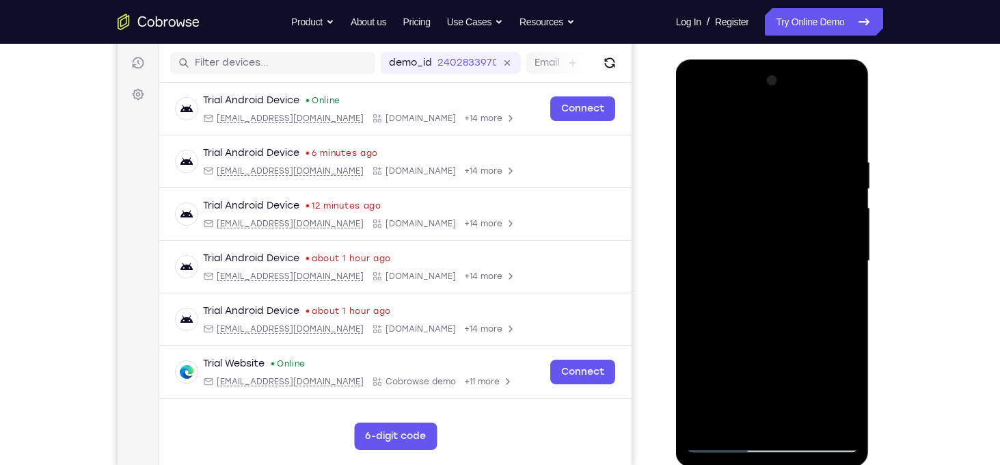
click at [847, 166] on div at bounding box center [772, 261] width 172 height 383
drag, startPoint x: 786, startPoint y: 333, endPoint x: 800, endPoint y: 236, distance: 97.4
click at [800, 236] on div at bounding box center [772, 261] width 172 height 383
click at [791, 261] on div at bounding box center [772, 261] width 172 height 383
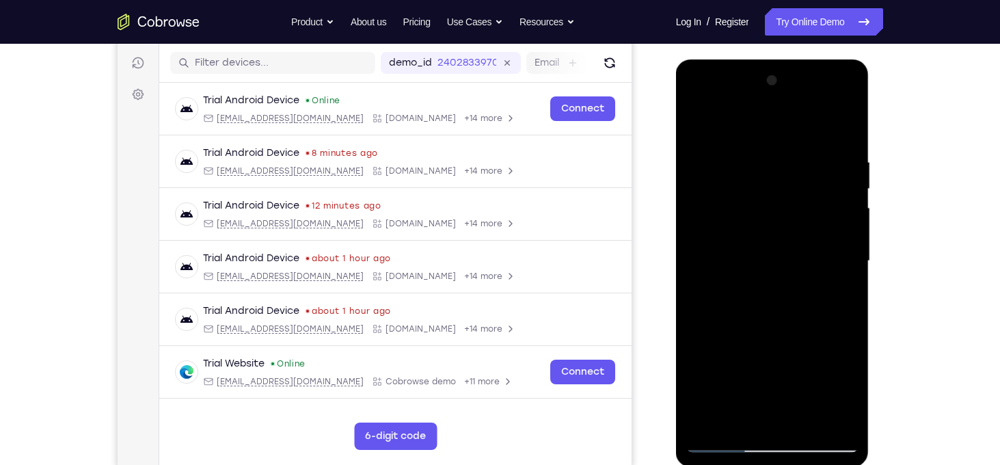
drag, startPoint x: 812, startPoint y: 322, endPoint x: 792, endPoint y: 154, distance: 169.2
click at [792, 154] on div at bounding box center [772, 261] width 172 height 383
drag, startPoint x: 809, startPoint y: 320, endPoint x: 832, endPoint y: 92, distance: 229.3
click at [832, 92] on div at bounding box center [772, 261] width 172 height 383
drag, startPoint x: 840, startPoint y: 330, endPoint x: 856, endPoint y: 124, distance: 206.3
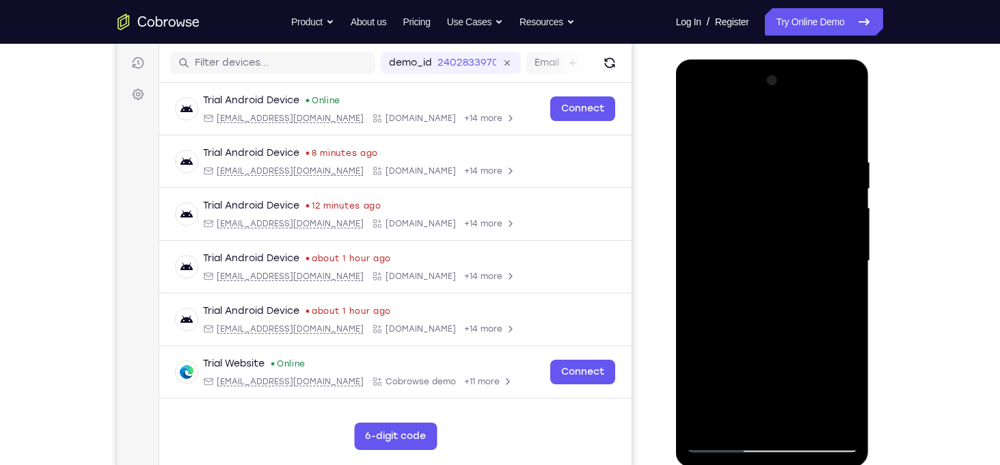
click at [856, 124] on div at bounding box center [772, 261] width 172 height 383
click at [812, 323] on div at bounding box center [772, 261] width 172 height 383
drag, startPoint x: 812, startPoint y: 323, endPoint x: 801, endPoint y: 225, distance: 98.2
click at [801, 225] on div at bounding box center [772, 261] width 172 height 383
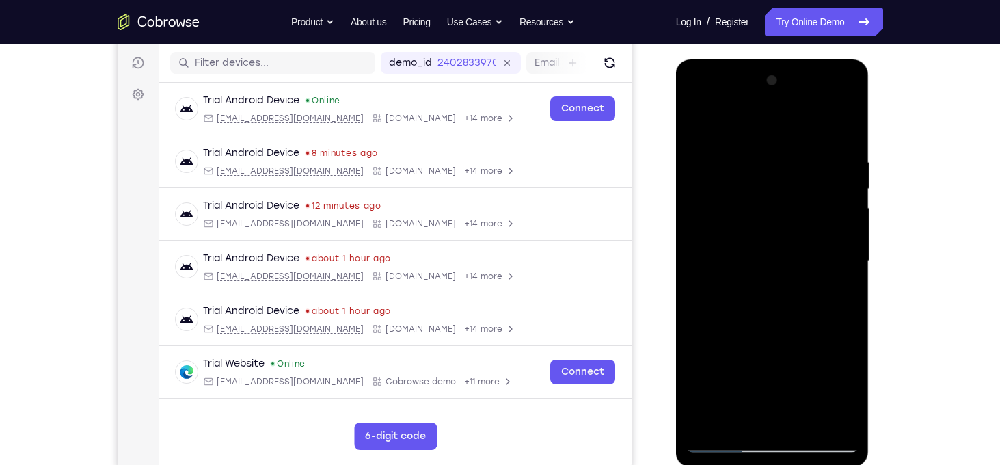
click at [696, 277] on div at bounding box center [772, 261] width 172 height 383
drag, startPoint x: 812, startPoint y: 319, endPoint x: 844, endPoint y: 131, distance: 191.2
click at [844, 131] on div at bounding box center [772, 261] width 172 height 383
drag, startPoint x: 801, startPoint y: 362, endPoint x: 790, endPoint y: 251, distance: 112.0
click at [790, 251] on div at bounding box center [772, 261] width 172 height 383
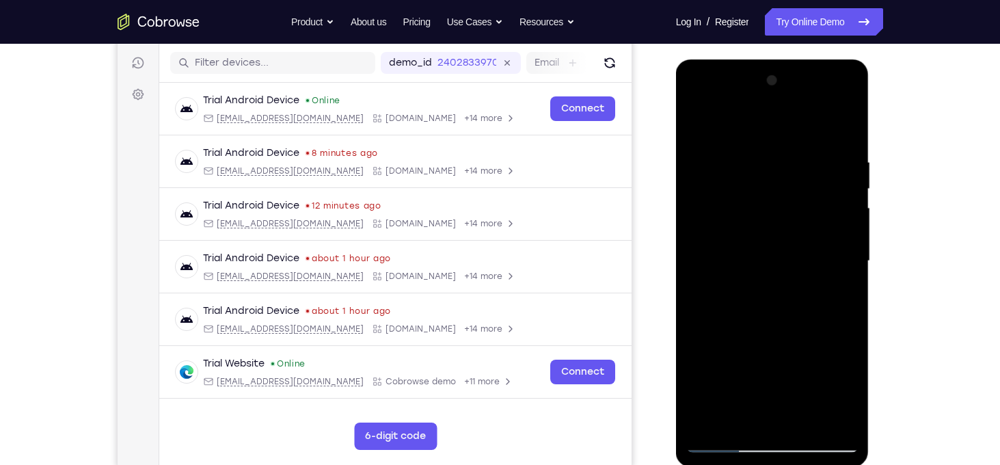
drag, startPoint x: 812, startPoint y: 240, endPoint x: 810, endPoint y: 292, distance: 52.0
click at [810, 292] on div at bounding box center [772, 261] width 172 height 383
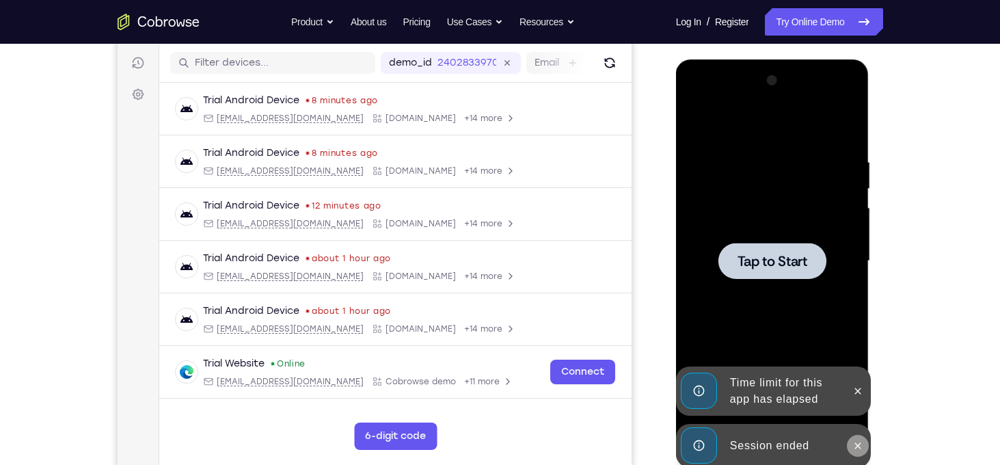
click at [864, 441] on button at bounding box center [858, 446] width 22 height 22
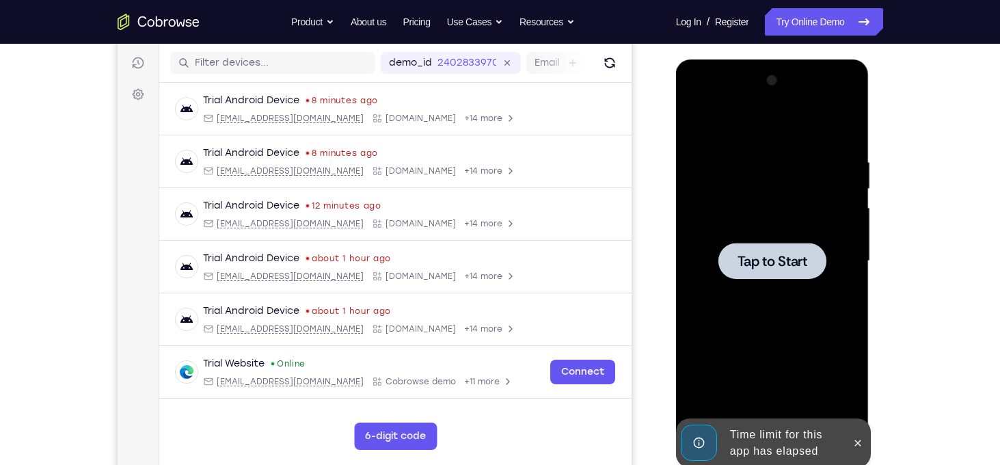
click at [864, 441] on button at bounding box center [858, 443] width 22 height 22
